Goal: Task Accomplishment & Management: Manage account settings

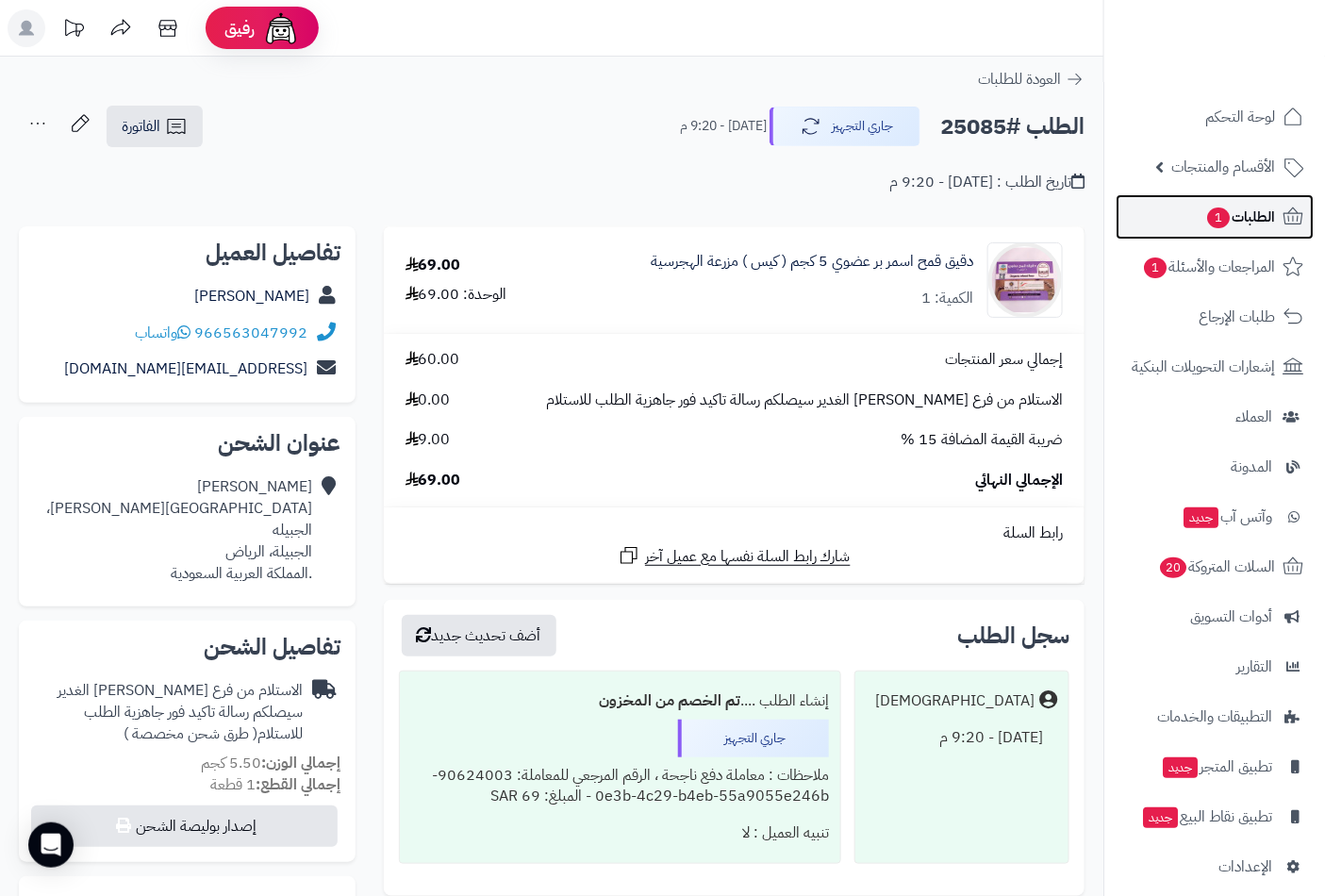
click at [1231, 221] on span "1" at bounding box center [1219, 218] width 25 height 23
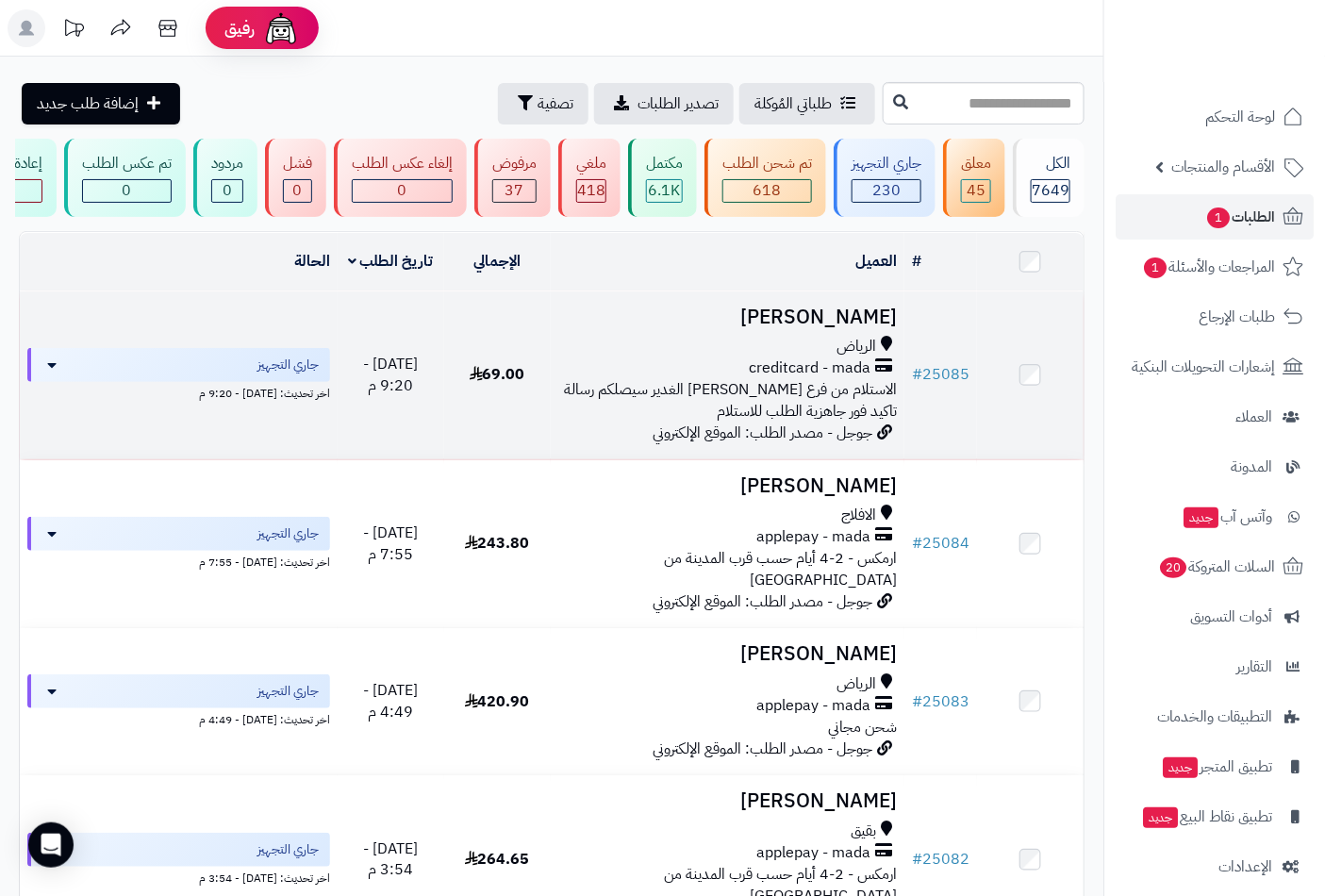
click at [850, 379] on span "creditcard - mada" at bounding box center [809, 368] width 121 height 22
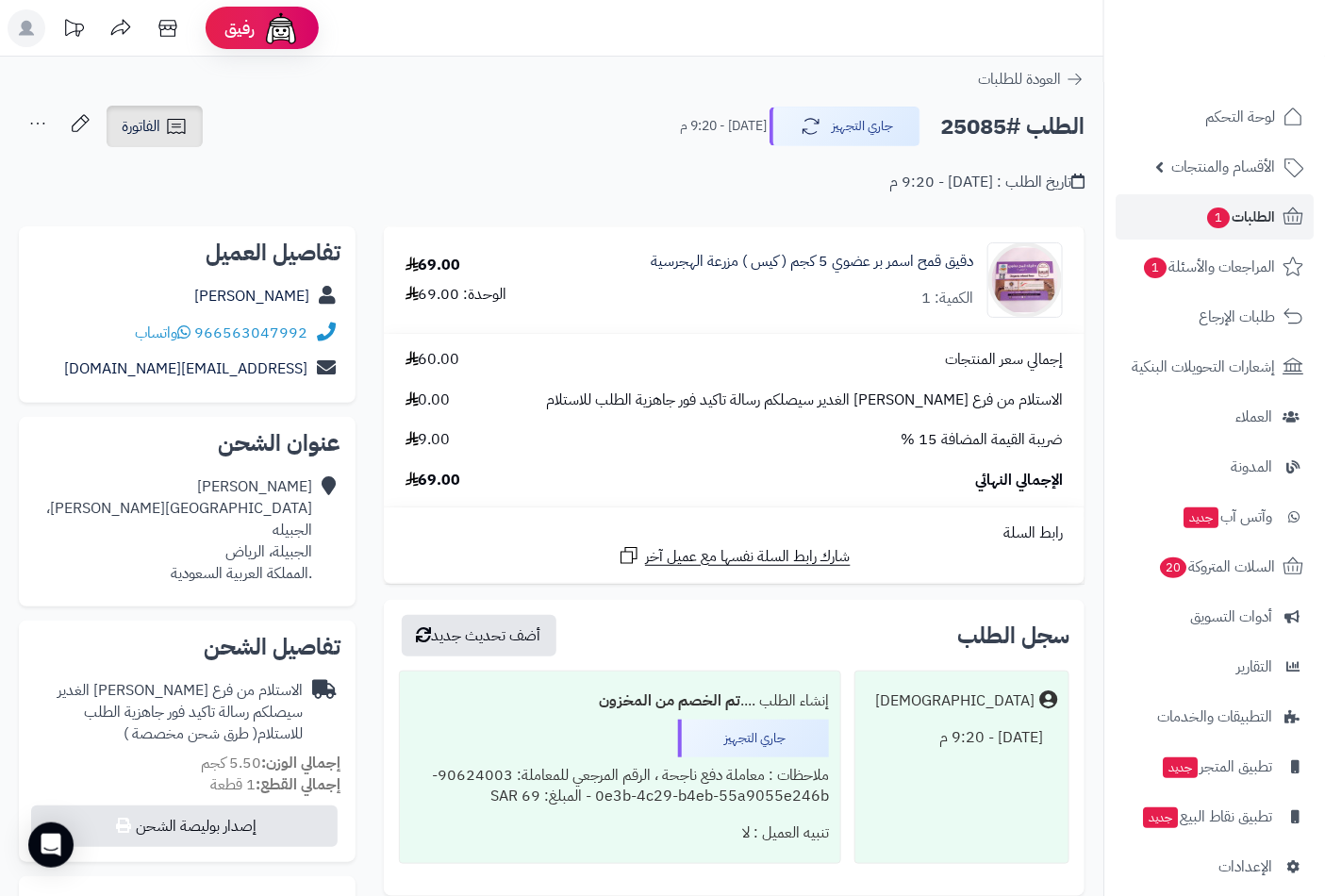
click at [153, 129] on span "الفاتورة" at bounding box center [141, 126] width 38 height 23
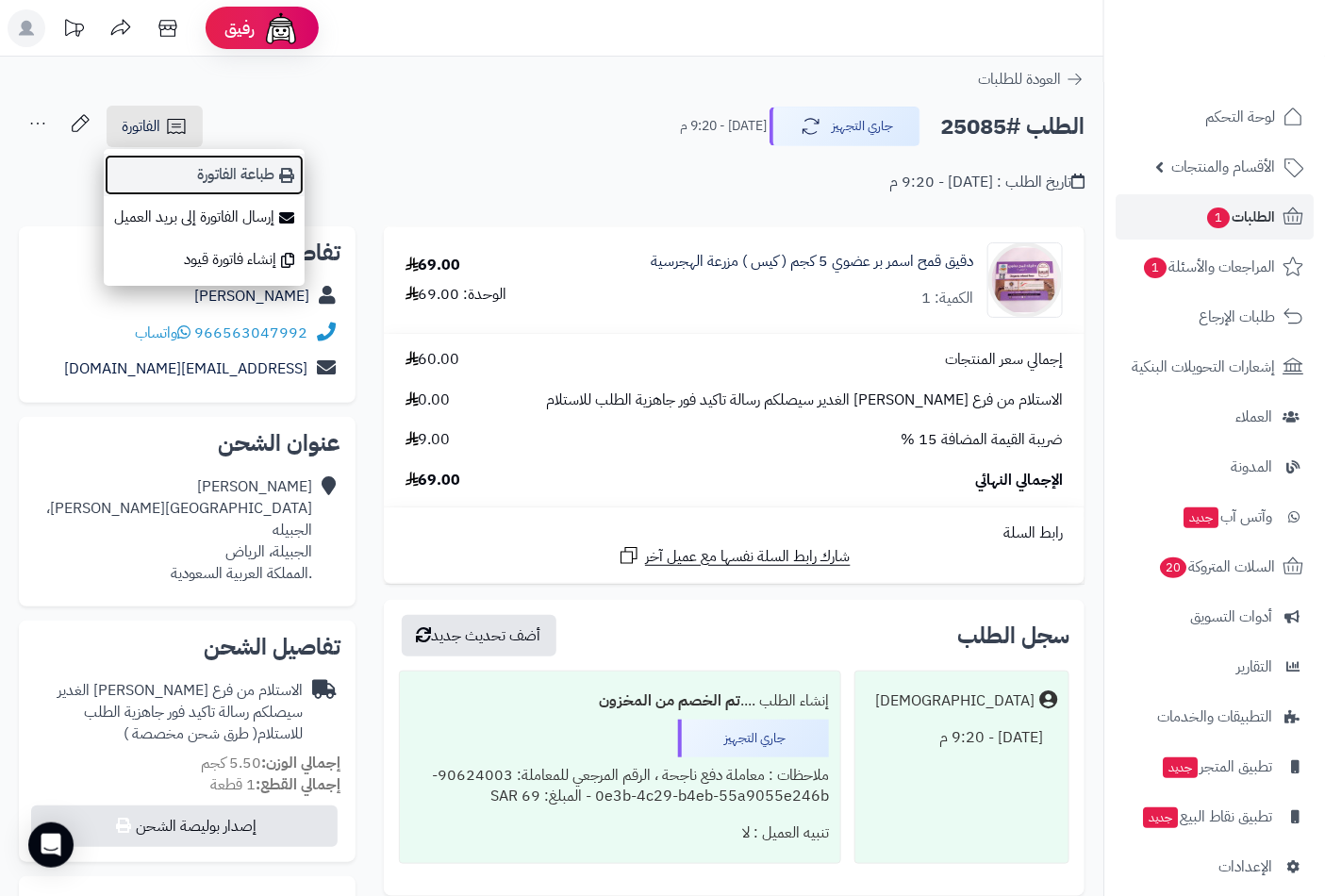
click at [276, 176] on link "طباعة الفاتورة" at bounding box center [204, 175] width 201 height 42
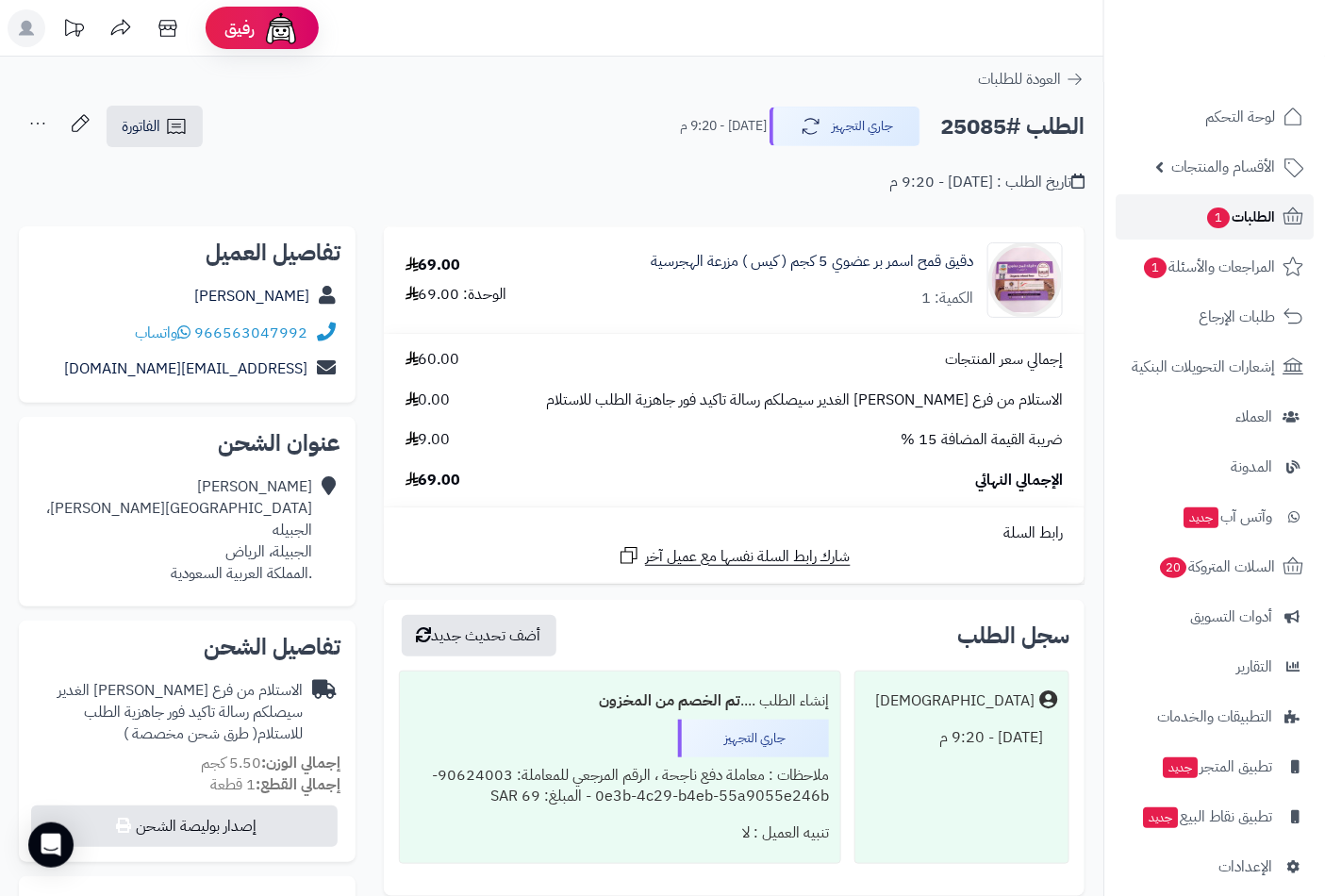
click at [1250, 219] on span "الطلبات 1" at bounding box center [1240, 217] width 70 height 27
click at [1220, 215] on span "1" at bounding box center [1218, 218] width 24 height 22
click at [1251, 116] on span "لوحة التحكم" at bounding box center [1241, 117] width 69 height 27
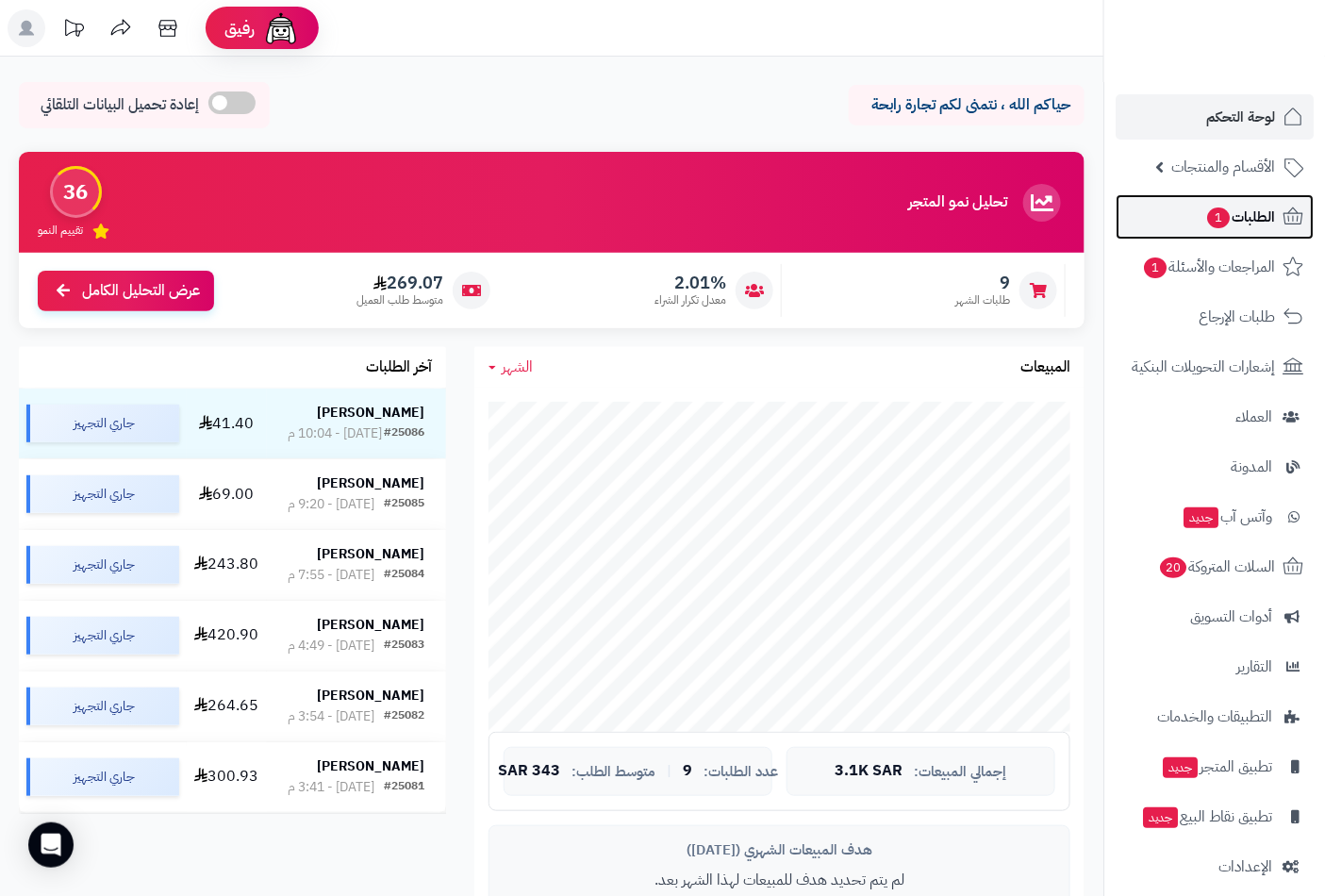
click at [1236, 228] on span "الطلبات 1" at bounding box center [1240, 217] width 70 height 27
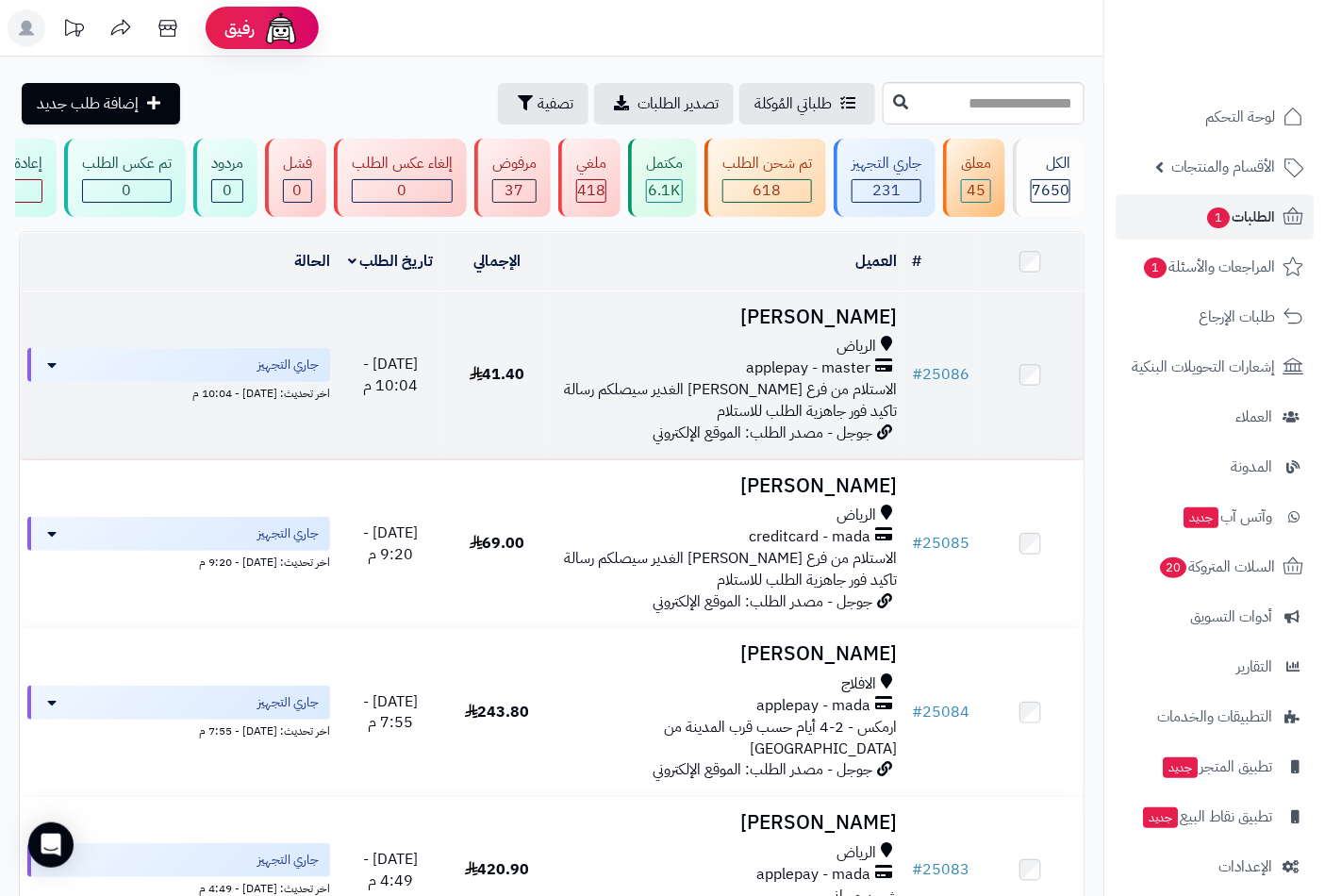
click at [836, 354] on div "الرياض" at bounding box center [728, 346] width 340 height 22
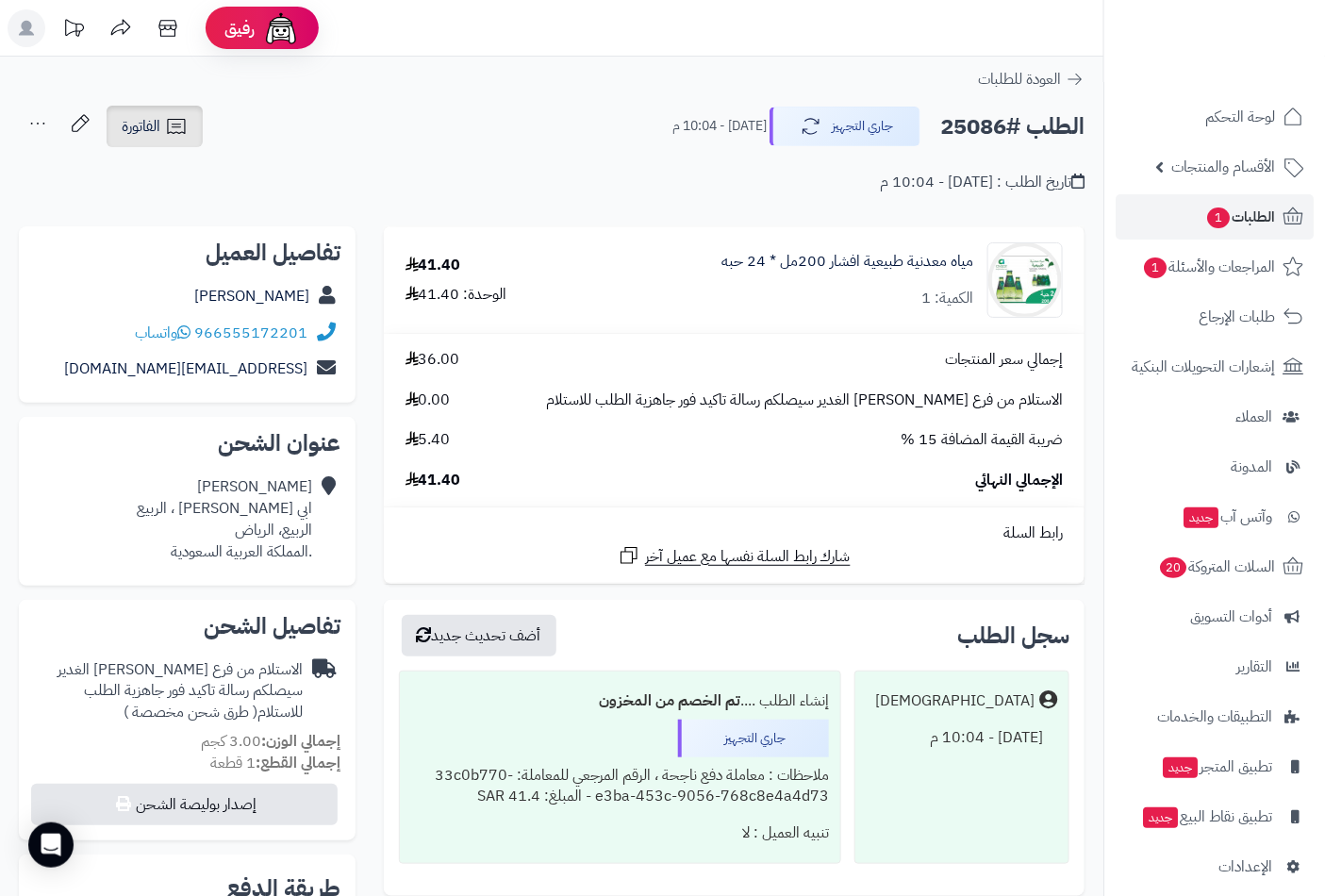
click at [164, 134] on link "الفاتورة" at bounding box center [154, 125] width 97 height 41
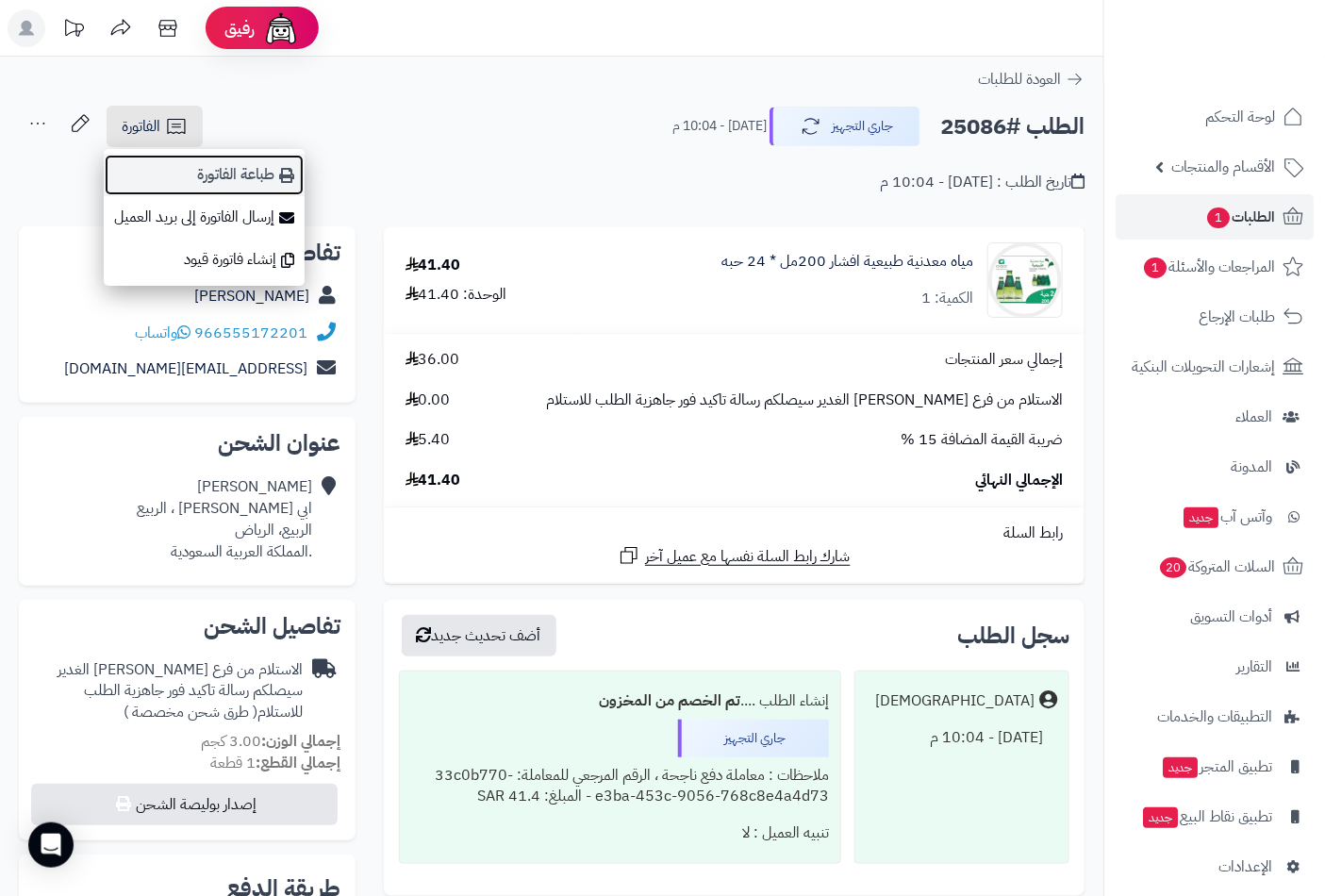
click at [243, 174] on link "طباعة الفاتورة" at bounding box center [204, 175] width 201 height 42
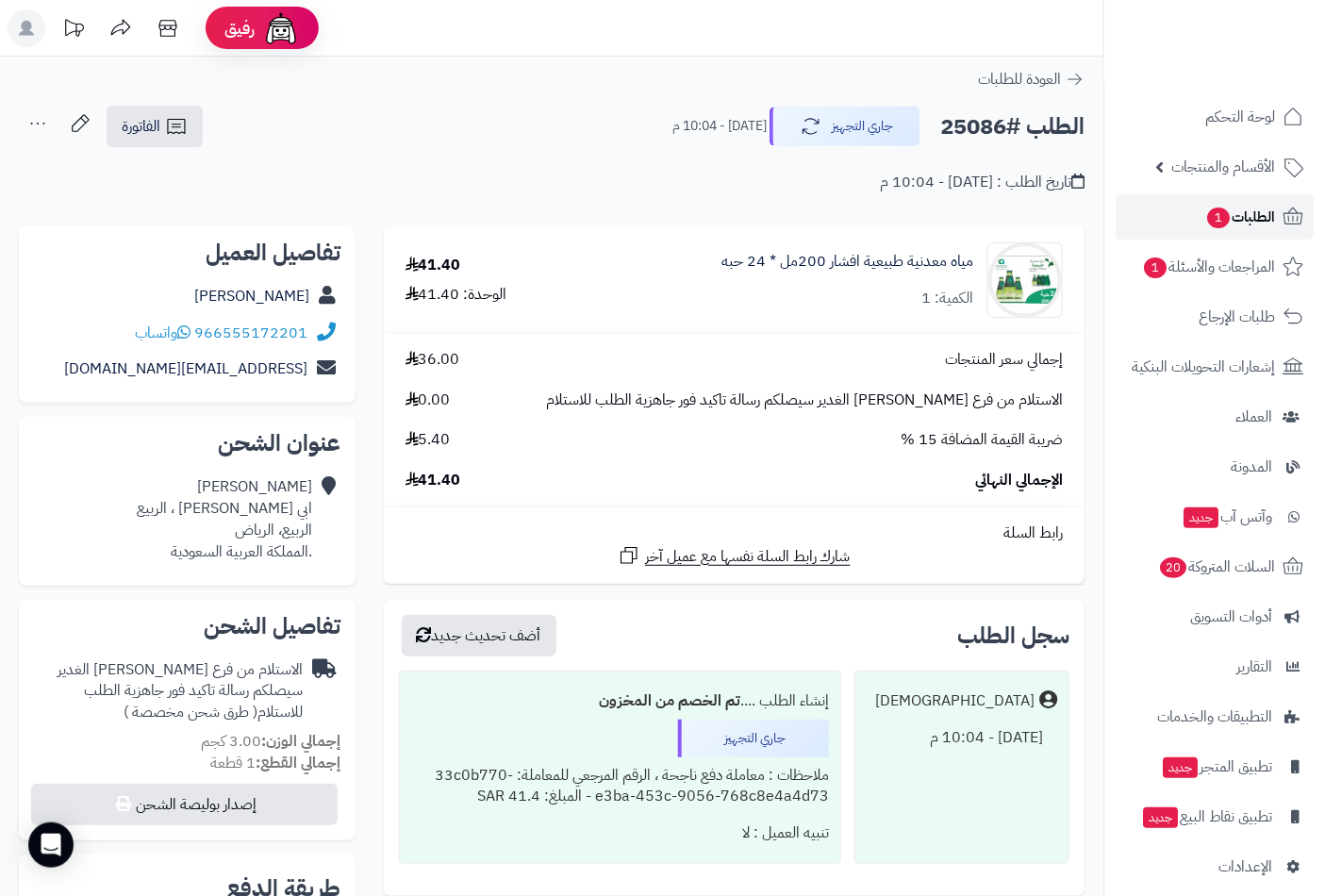
click at [1214, 210] on span "1" at bounding box center [1219, 218] width 23 height 21
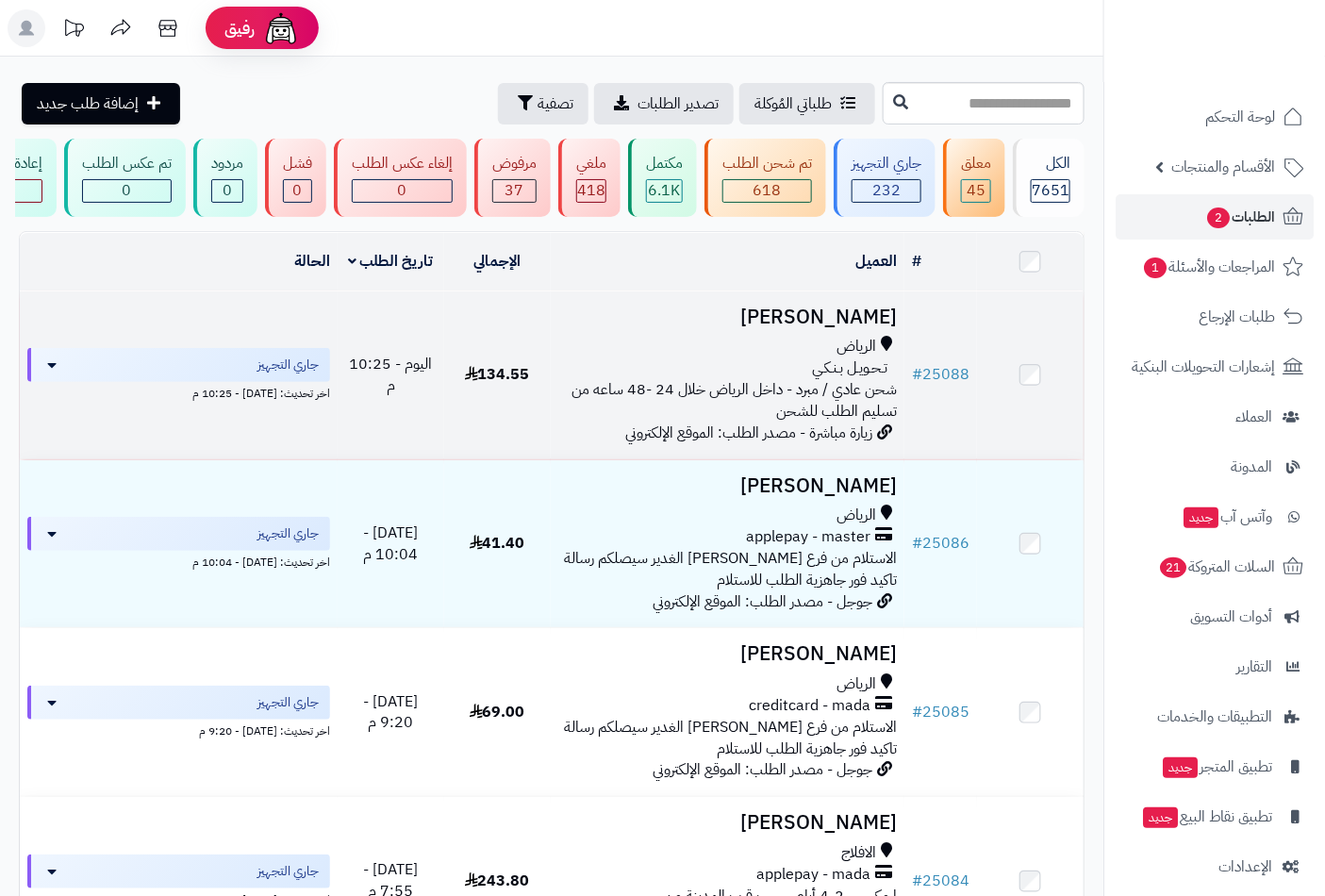
click at [823, 328] on h3 "[PERSON_NAME]" at bounding box center [728, 317] width 340 height 22
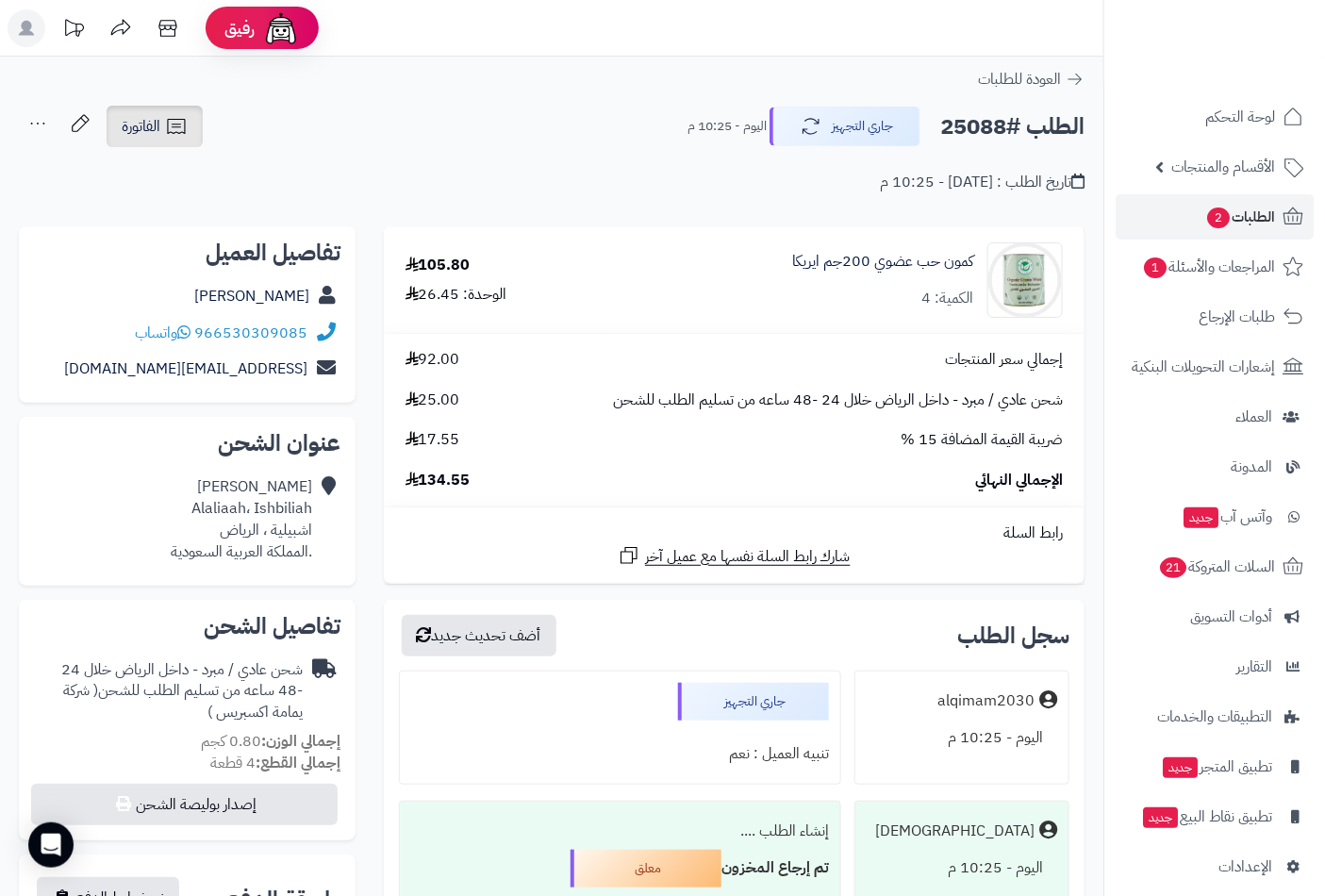
click at [166, 127] on icon at bounding box center [177, 126] width 23 height 23
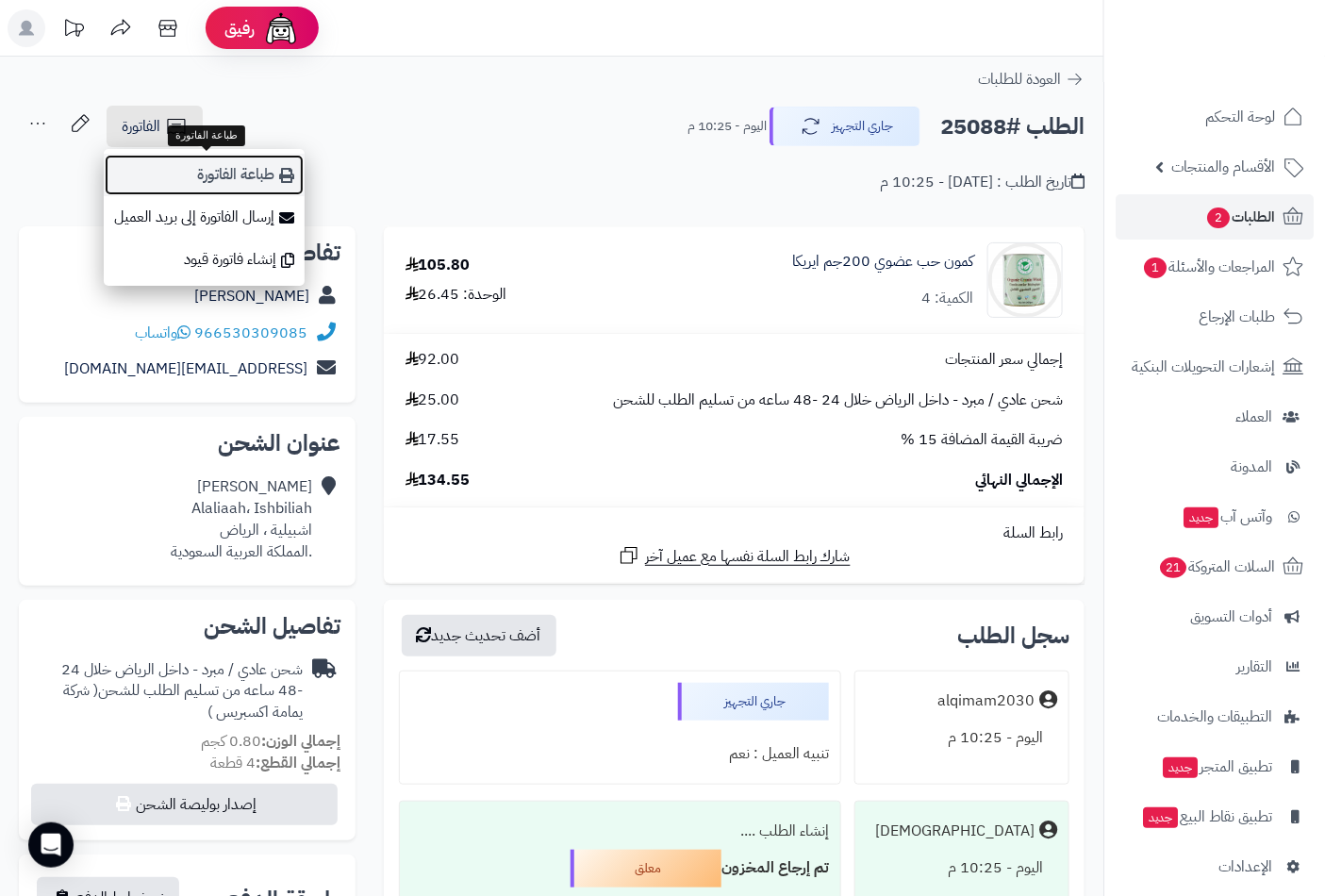
click at [223, 179] on link "طباعة الفاتورة" at bounding box center [204, 175] width 201 height 42
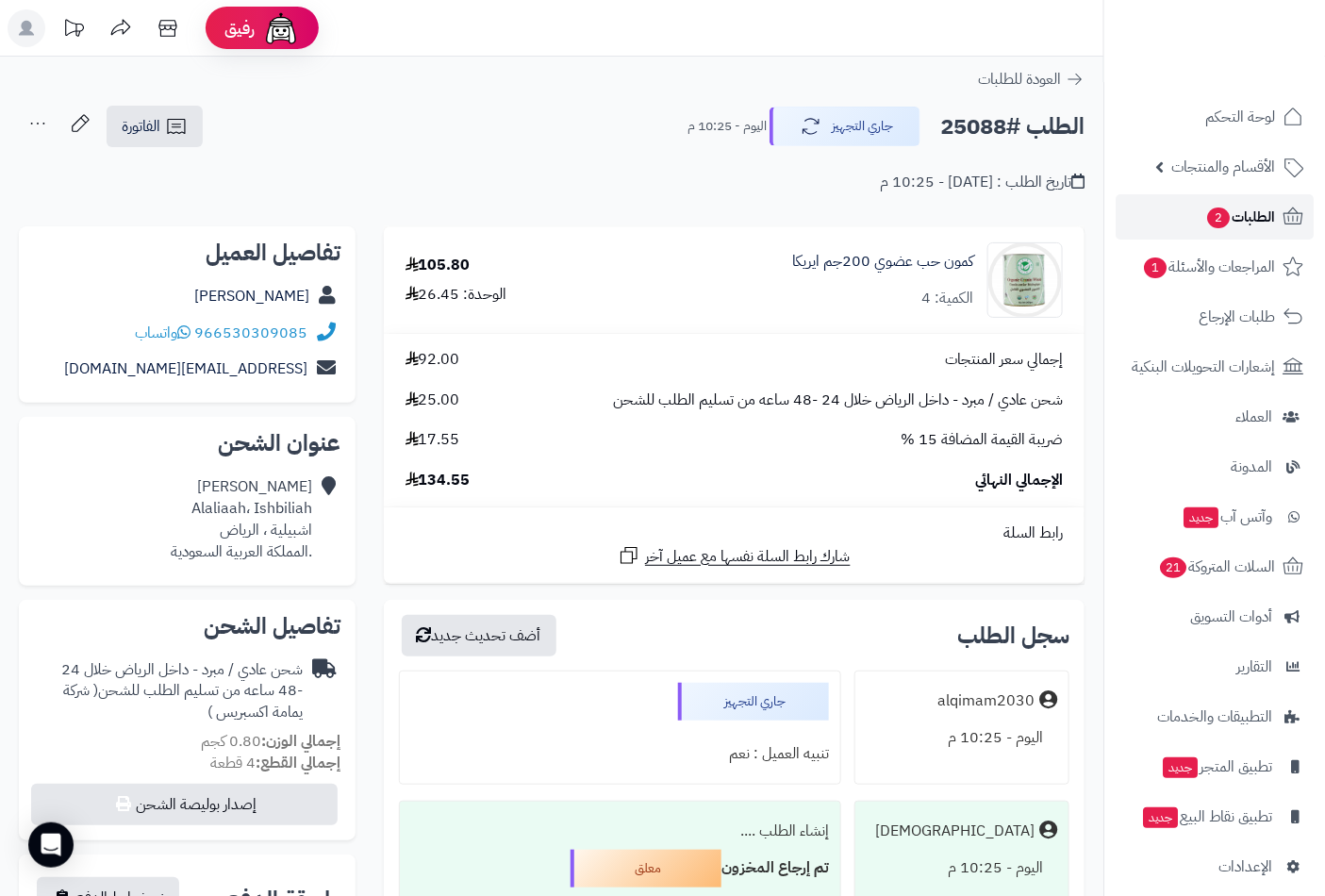
click at [1230, 202] on link "الطلبات 2" at bounding box center [1214, 216] width 198 height 45
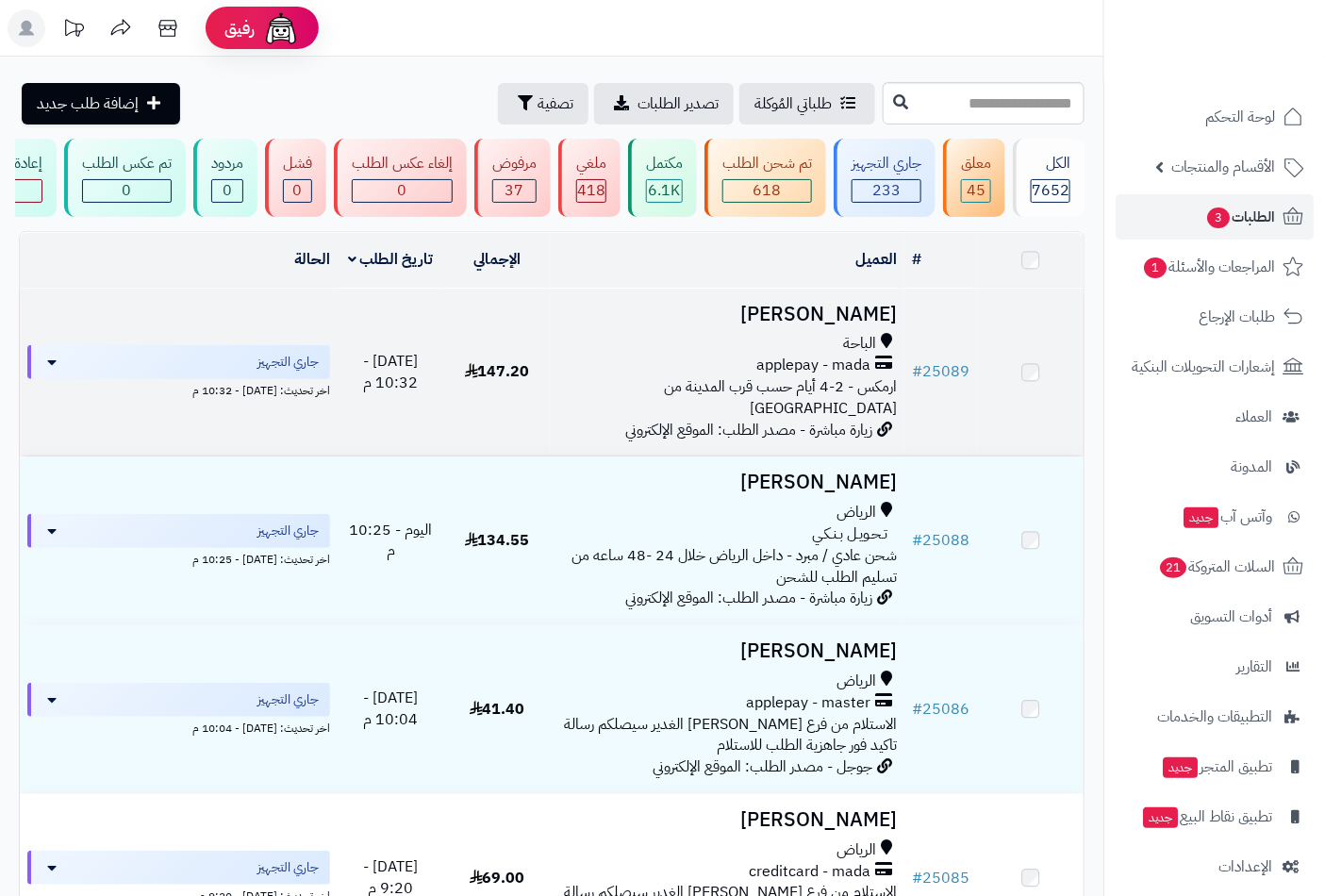
click at [847, 325] on h3 "[PERSON_NAME]" at bounding box center [728, 315] width 340 height 22
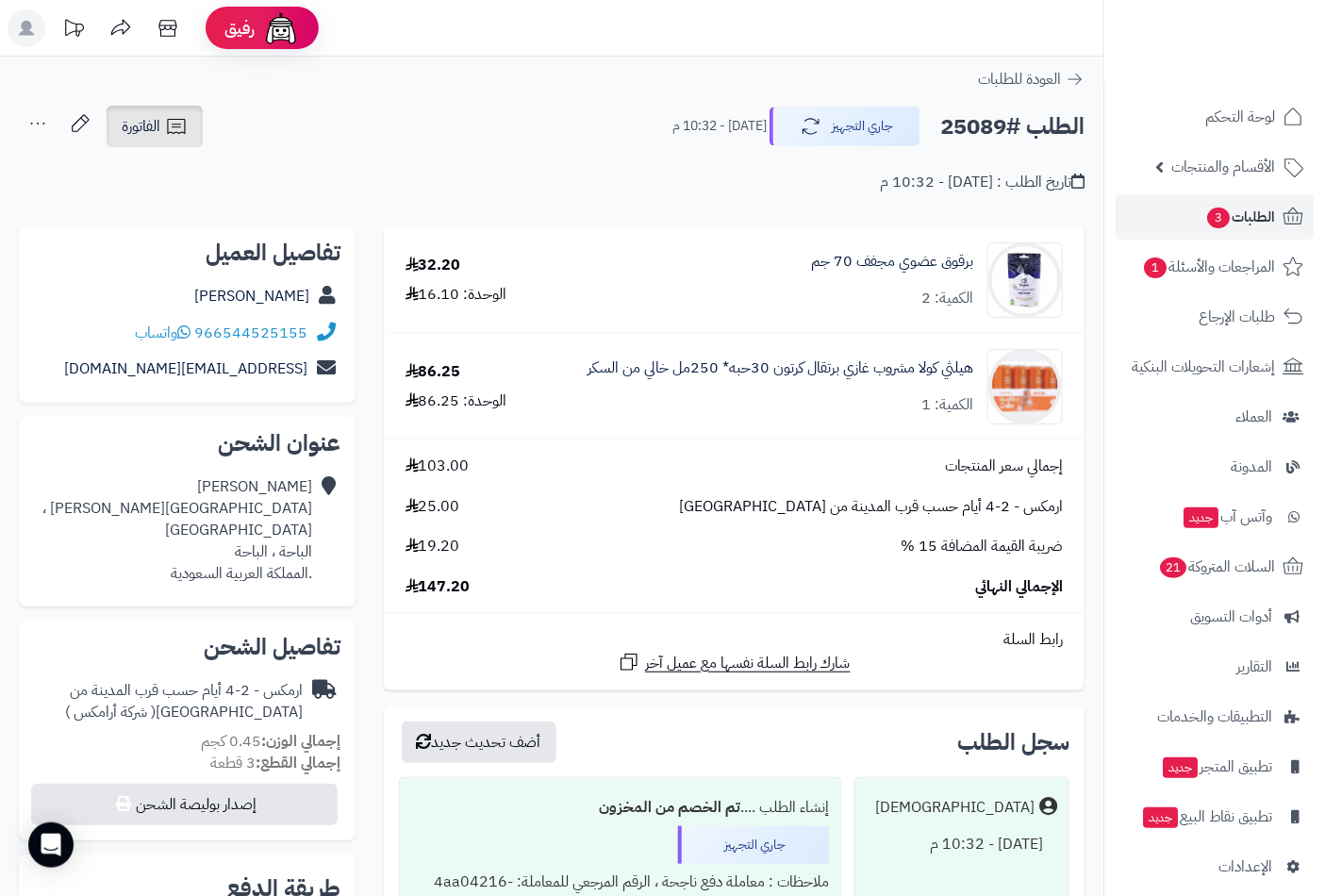
click at [162, 134] on link "الفاتورة" at bounding box center [154, 125] width 97 height 41
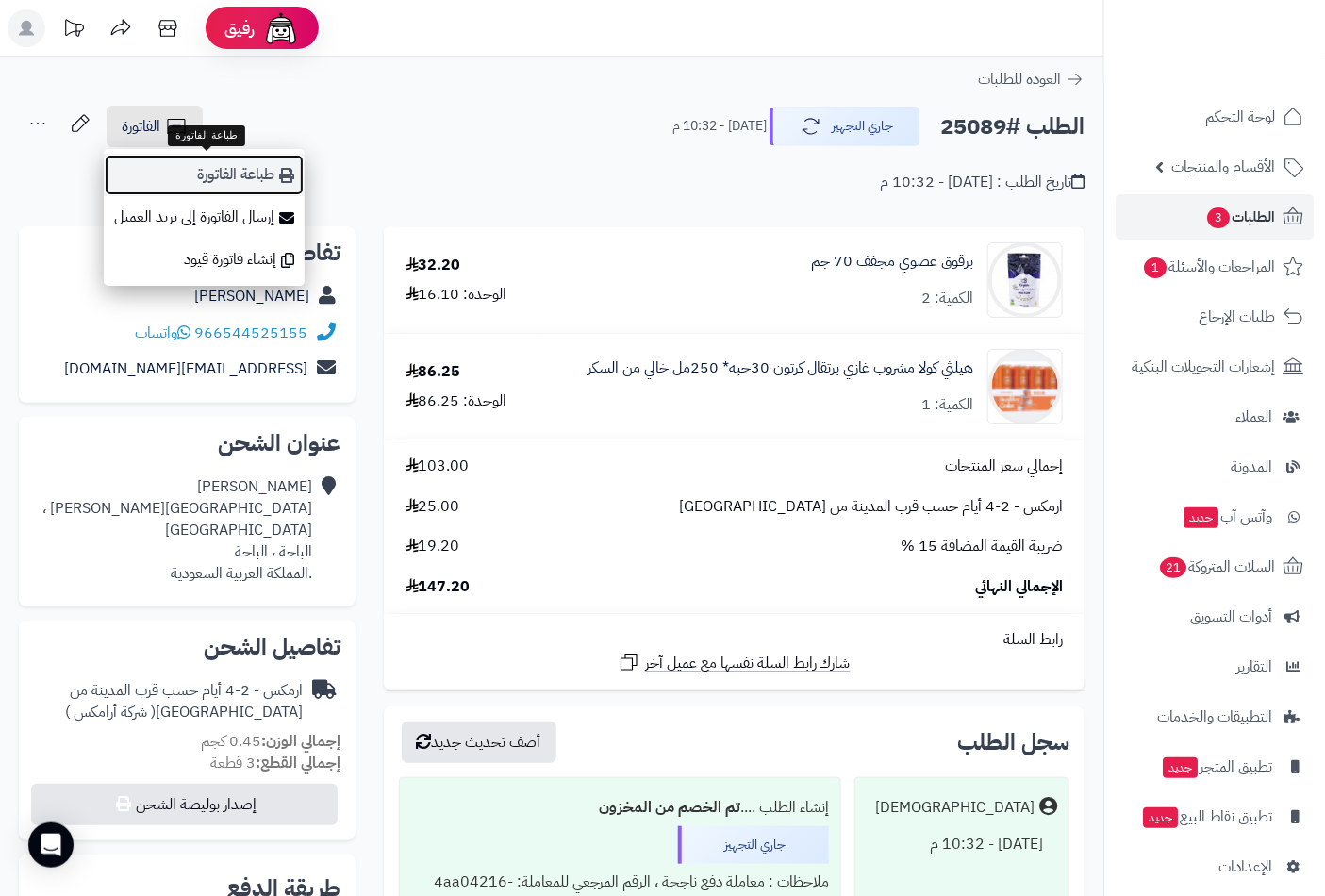
click at [217, 170] on link "طباعة الفاتورة" at bounding box center [204, 175] width 201 height 42
